Goal: Register for event/course

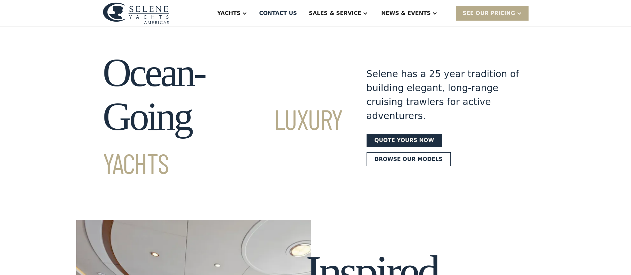
click at [407, 11] on div "News & EVENTS" at bounding box center [406, 13] width 50 height 8
click at [413, 14] on div "News & EVENTS" at bounding box center [406, 13] width 50 height 8
click at [400, 44] on div "Events" at bounding box center [422, 46] width 85 height 5
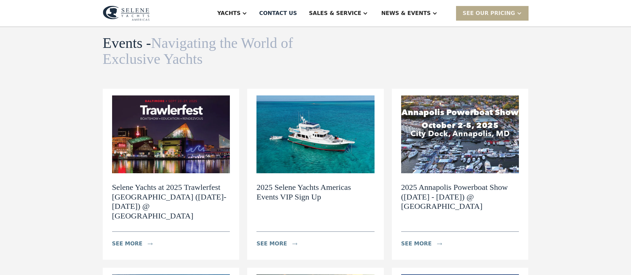
scroll to position [50, 0]
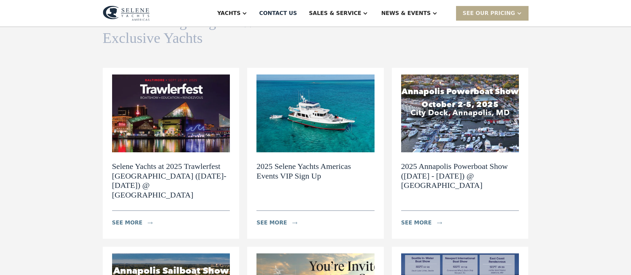
click at [147, 134] on img at bounding box center [171, 113] width 118 height 78
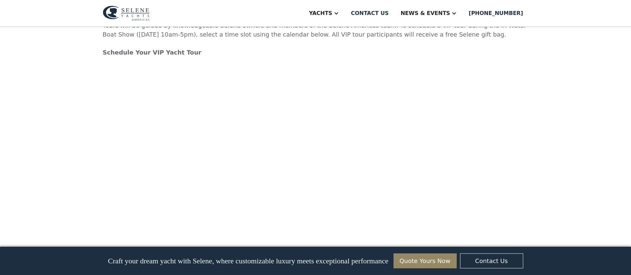
scroll to position [1546, 0]
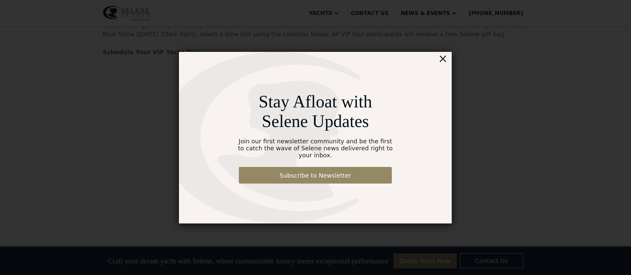
click at [441, 63] on div "×" at bounding box center [443, 58] width 10 height 13
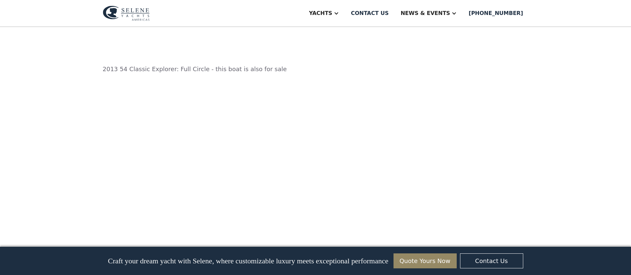
scroll to position [648, 0]
